Goal: Task Accomplishment & Management: Manage account settings

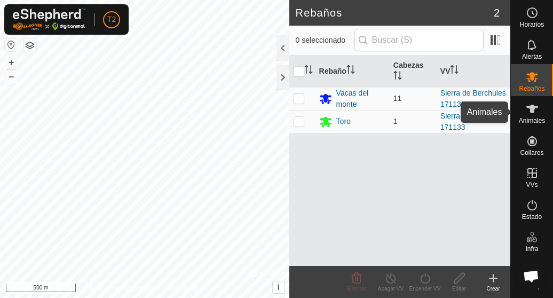
click at [526, 119] on span "Animales" at bounding box center [532, 120] width 26 height 6
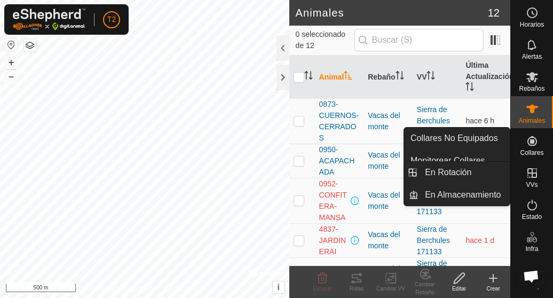
click at [527, 172] on icon at bounding box center [532, 173] width 10 height 10
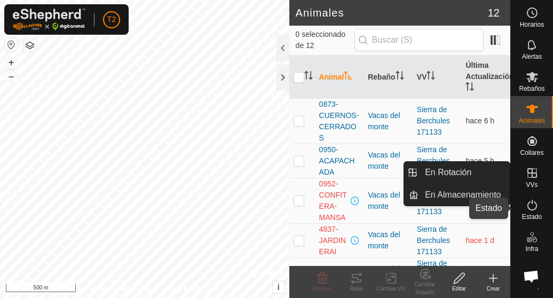
click at [527, 214] on span "Estado" at bounding box center [532, 217] width 20 height 6
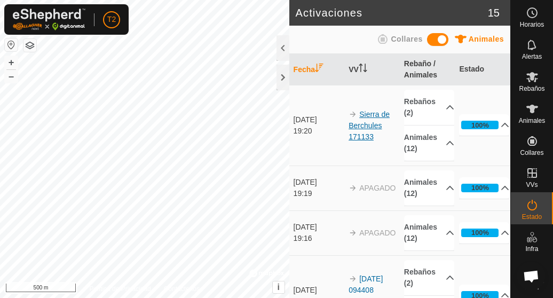
click at [365, 126] on link "Sierra de Berchules 171133" at bounding box center [369, 125] width 41 height 31
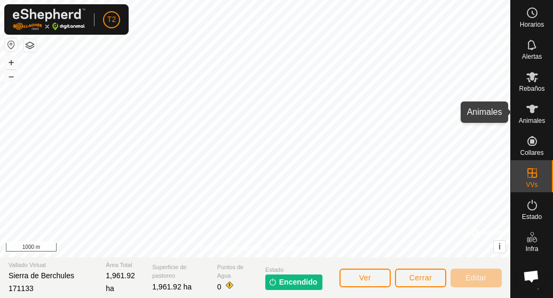
click at [535, 114] on es-animals-svg-icon at bounding box center [532, 108] width 19 height 17
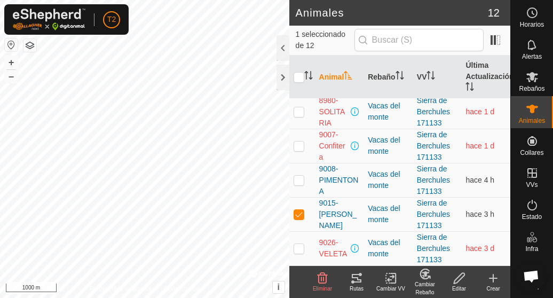
scroll to position [273, 0]
click at [297, 216] on p-checkbox at bounding box center [299, 214] width 11 height 9
checkbox input "false"
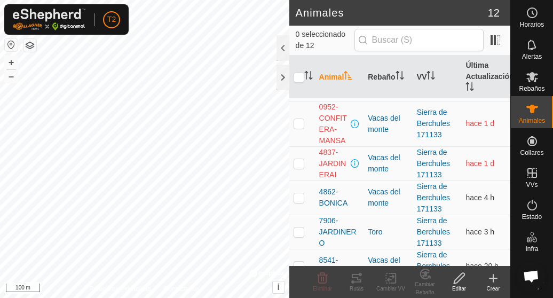
scroll to position [67, 0]
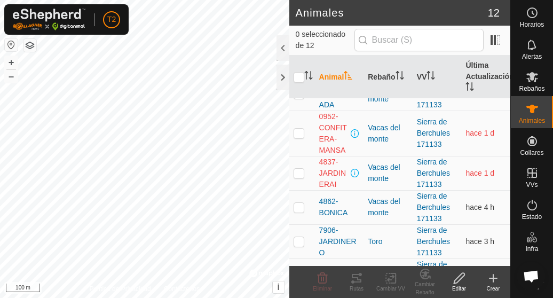
click at [299, 137] on p-checkbox at bounding box center [299, 133] width 11 height 9
click at [297, 137] on p-checkbox at bounding box center [299, 133] width 11 height 9
checkbox input "false"
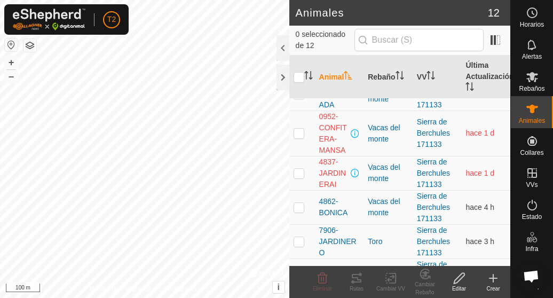
click at [297, 177] on p-checkbox at bounding box center [299, 173] width 11 height 9
checkbox input "false"
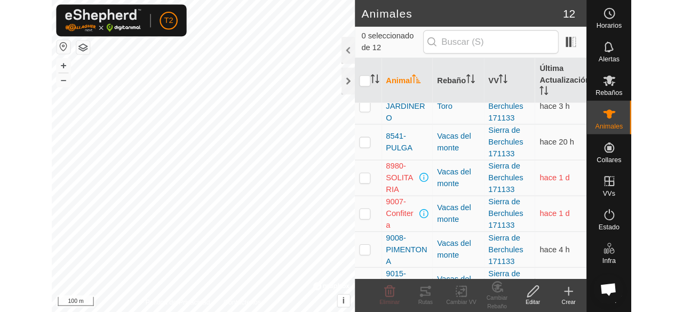
scroll to position [217, 0]
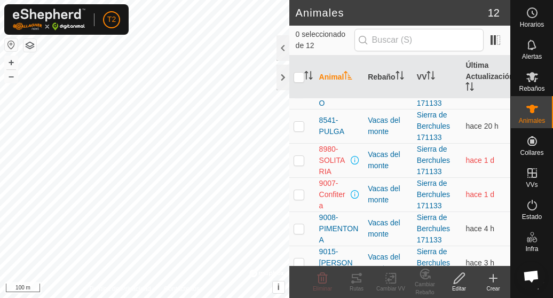
click at [300, 164] on p-checkbox at bounding box center [299, 160] width 11 height 9
checkbox input "true"
click at [297, 199] on p-checkbox at bounding box center [299, 194] width 11 height 9
checkbox input "true"
click at [297, 164] on p-checkbox at bounding box center [299, 160] width 11 height 9
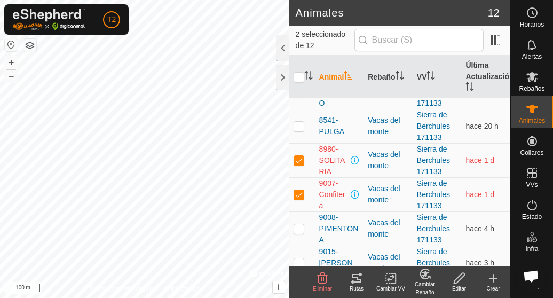
checkbox input "false"
click at [299, 199] on p-checkbox at bounding box center [299, 194] width 11 height 9
click at [297, 202] on div "Animales 12 1 seleccionado de 12 Animal Rebaño VV Última Actualización 0873-CUE…" at bounding box center [255, 149] width 510 height 298
click at [297, 199] on p-checkbox at bounding box center [299, 194] width 11 height 9
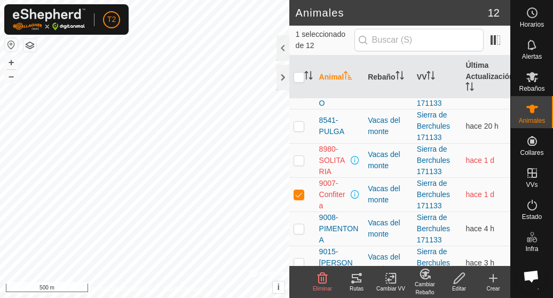
checkbox input "false"
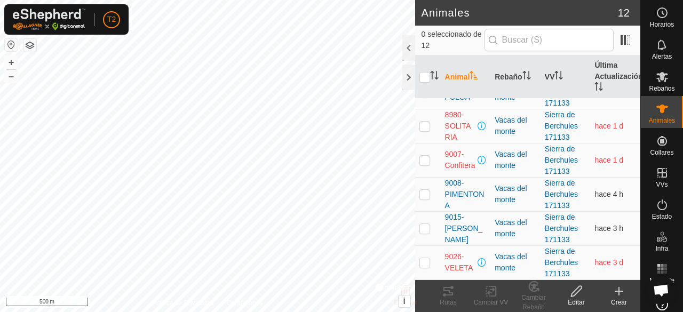
scroll to position [259, 0]
click at [423, 262] on p-checkbox at bounding box center [425, 262] width 11 height 9
checkbox input "true"
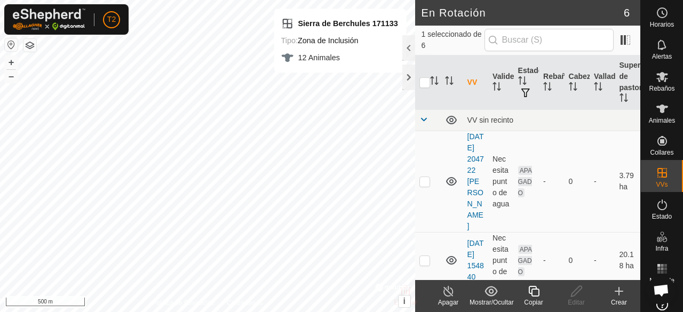
checkbox input "false"
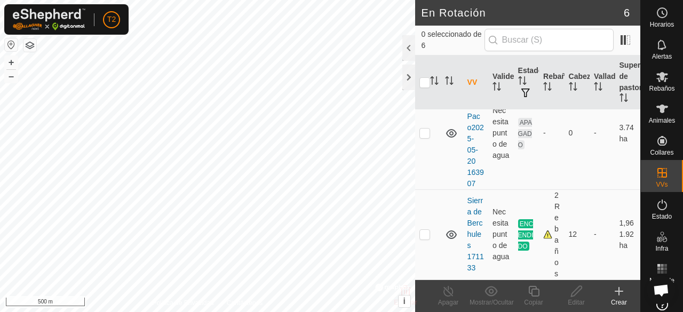
scroll to position [413, 0]
click at [553, 112] on icon at bounding box center [663, 109] width 12 height 9
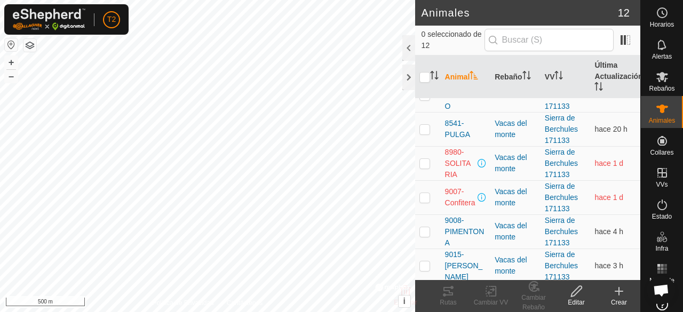
scroll to position [259, 0]
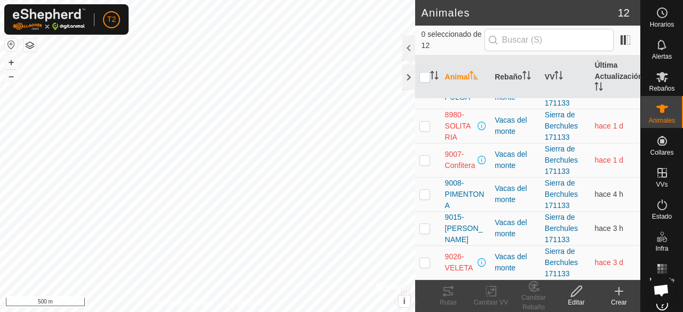
click at [424, 262] on p-checkbox at bounding box center [425, 262] width 11 height 9
click at [422, 262] on p-checkbox at bounding box center [425, 262] width 11 height 9
checkbox input "false"
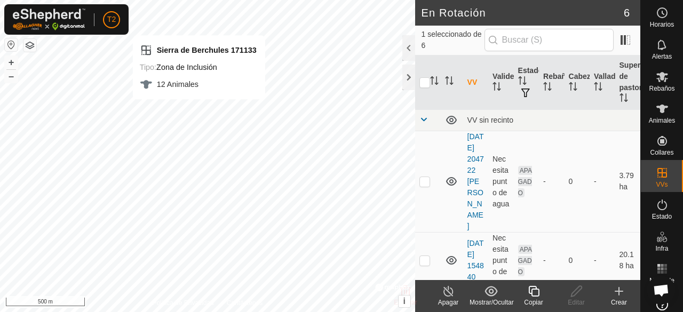
checkbox input "false"
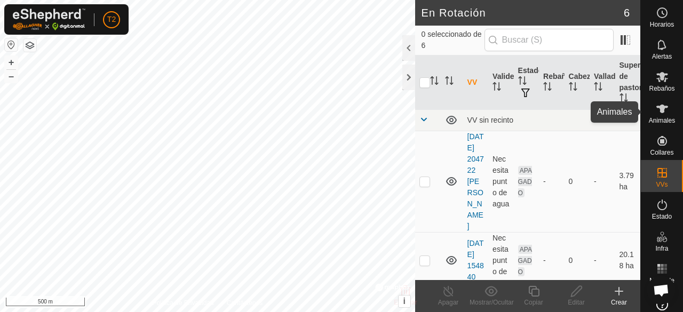
click at [553, 112] on icon at bounding box center [662, 109] width 13 height 13
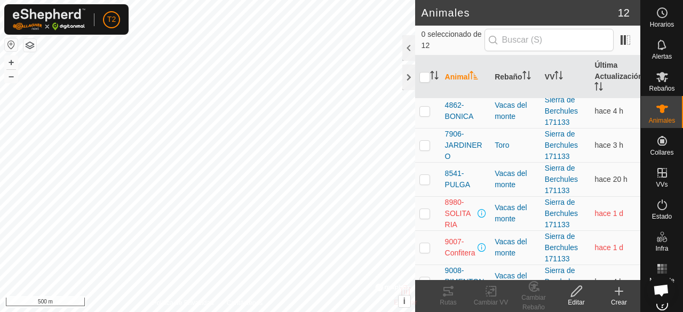
scroll to position [259, 0]
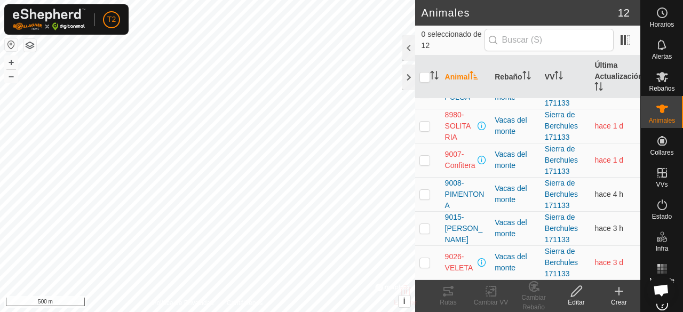
click at [426, 265] on p-checkbox at bounding box center [425, 262] width 11 height 9
click at [240, 297] on html "T2 Horarios Alertas Rebaños Animales Collares VVs Estado Infra Mapa de Calor Ay…" at bounding box center [341, 156] width 683 height 312
click at [256, 297] on html "T2 Horarios Alertas Rebaños Animales Collares VVs Estado Infra Mapa de Calor Ay…" at bounding box center [341, 156] width 683 height 312
click at [156, 0] on html "T2 Horarios Alertas Rebaños Animales Collares VVs Estado Infra Mapa de Calor Ay…" at bounding box center [341, 156] width 683 height 312
click at [419, 261] on td at bounding box center [428, 263] width 26 height 34
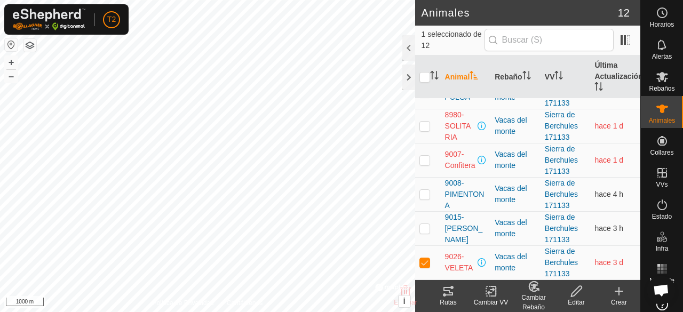
checkbox input "false"
